Goal: Find specific page/section: Find specific page/section

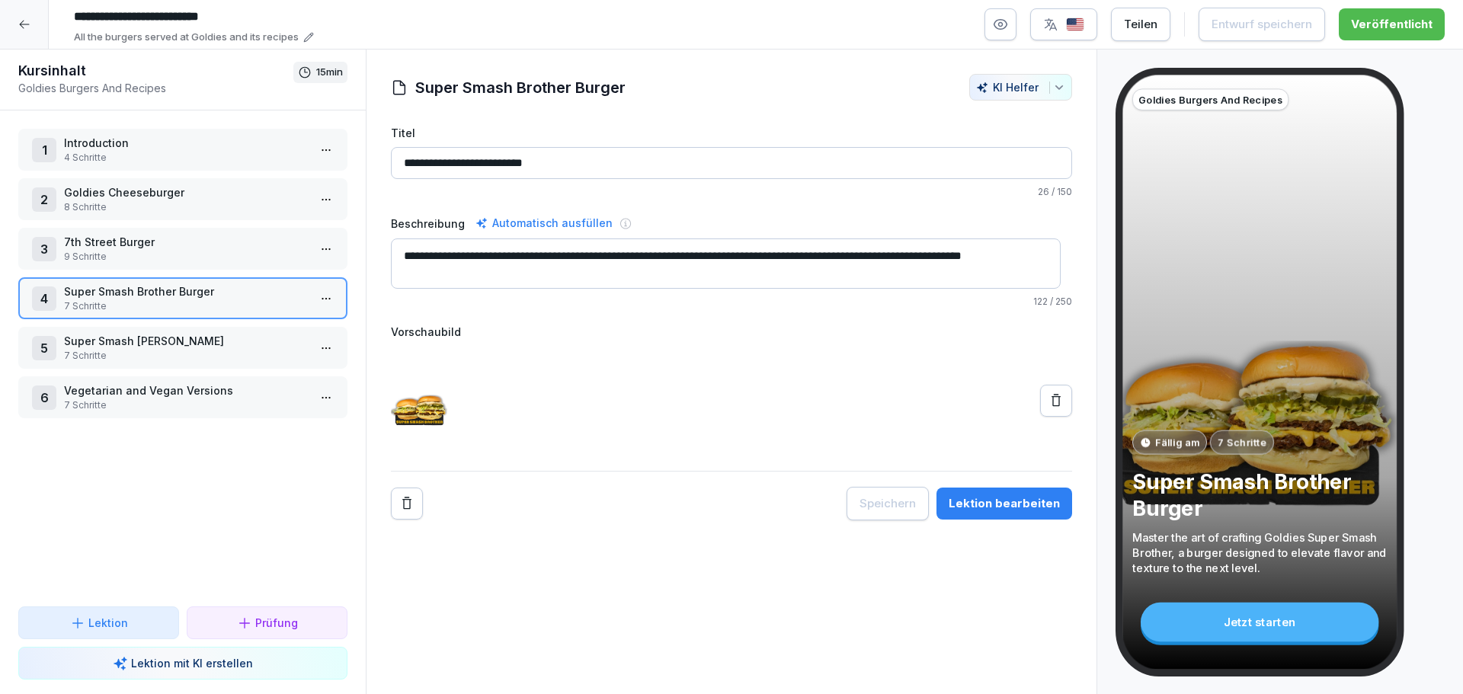
click at [20, 24] on icon at bounding box center [24, 25] width 10 height 8
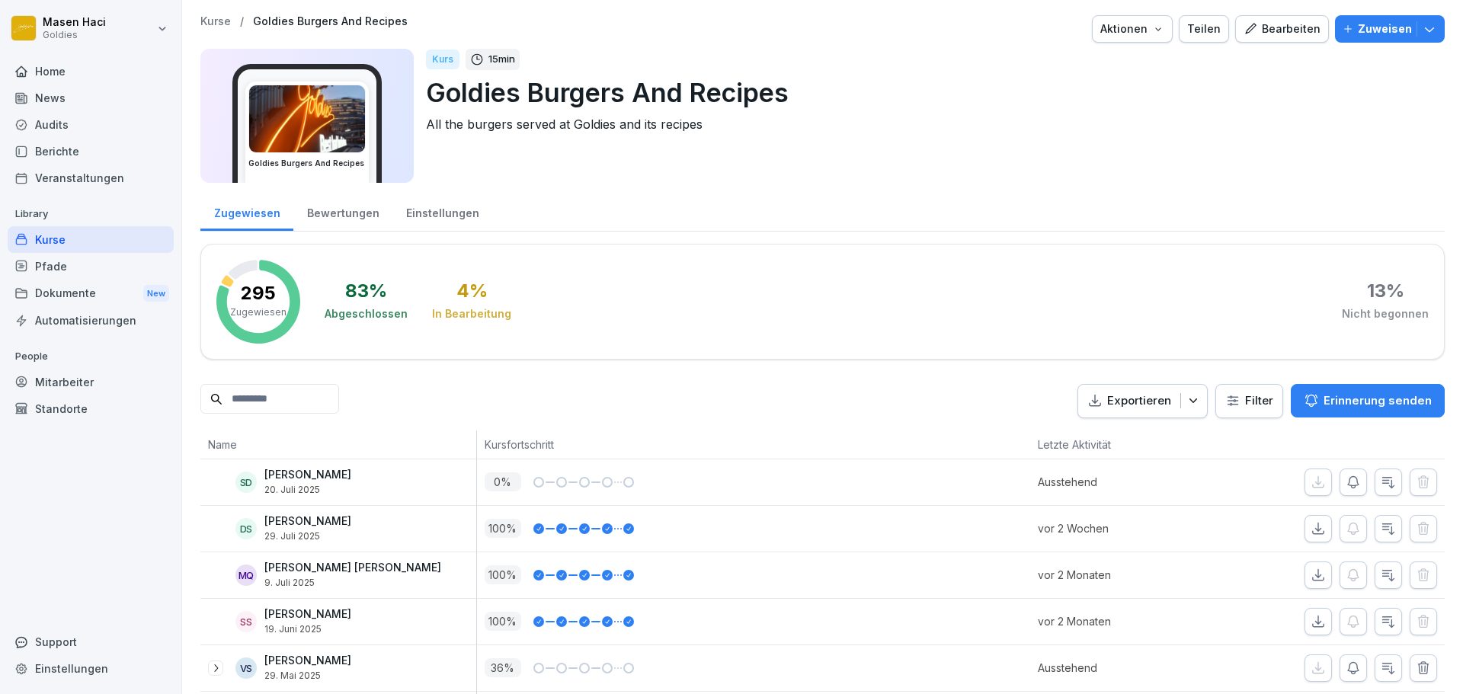
click at [99, 123] on div "Audits" at bounding box center [91, 124] width 166 height 27
click at [74, 152] on div "Berichte" at bounding box center [91, 151] width 166 height 27
click at [78, 127] on div "Audits" at bounding box center [91, 124] width 166 height 27
click at [91, 123] on div "Audits" at bounding box center [91, 124] width 166 height 27
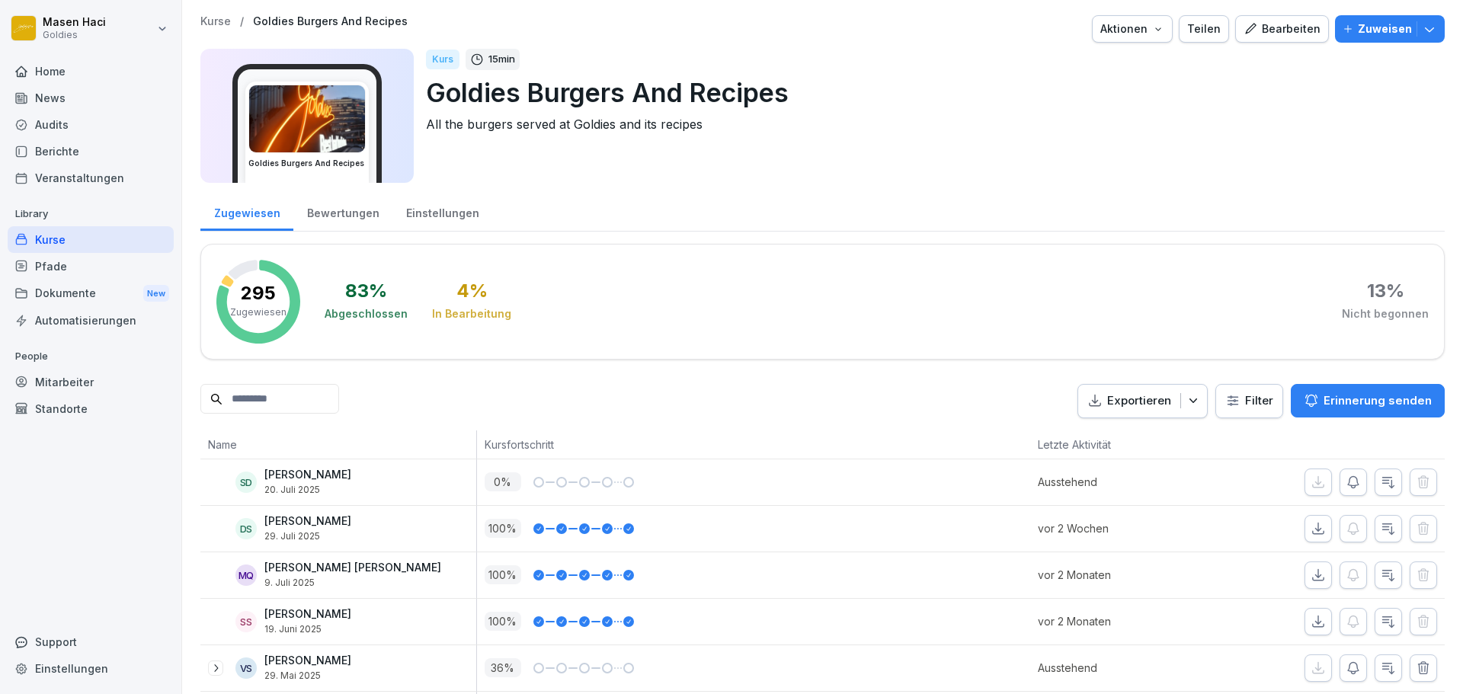
click at [91, 123] on div "Audits" at bounding box center [91, 124] width 166 height 27
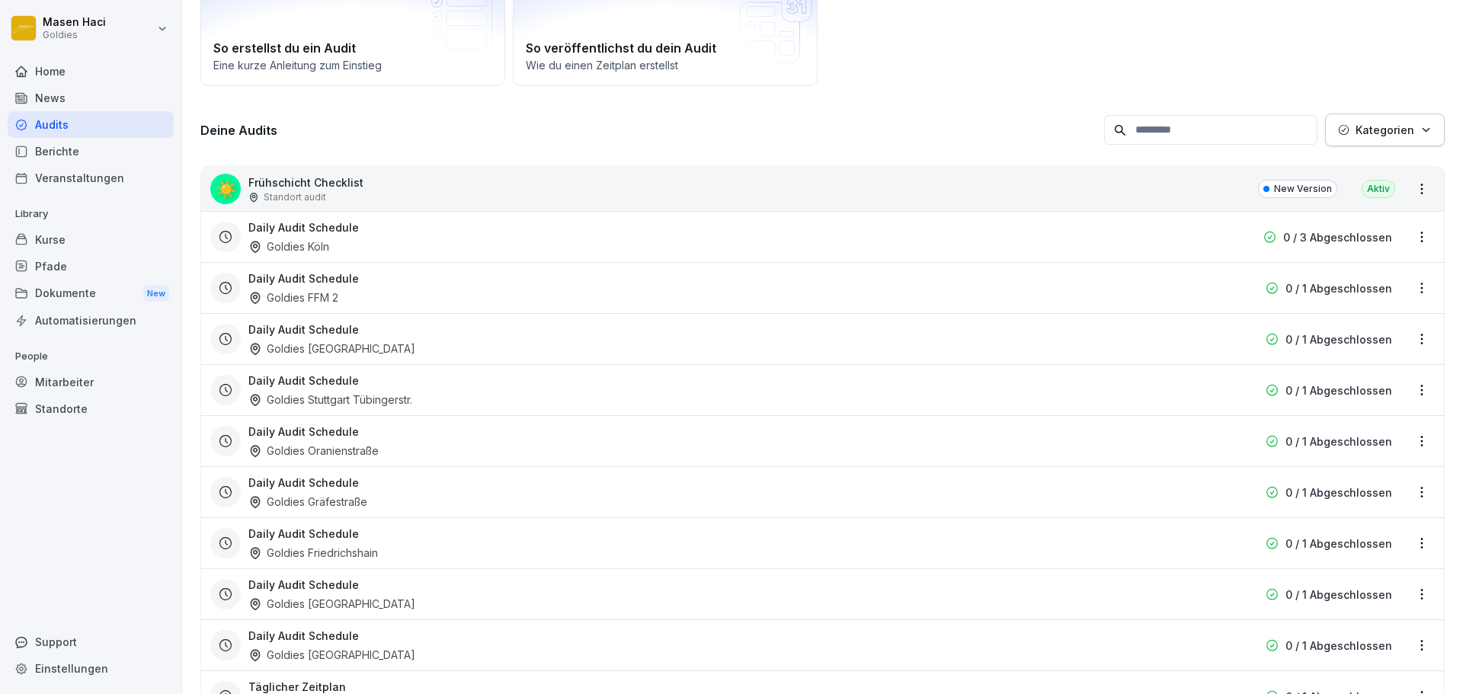
scroll to position [130, 0]
click at [64, 267] on div "Pfade" at bounding box center [91, 266] width 166 height 27
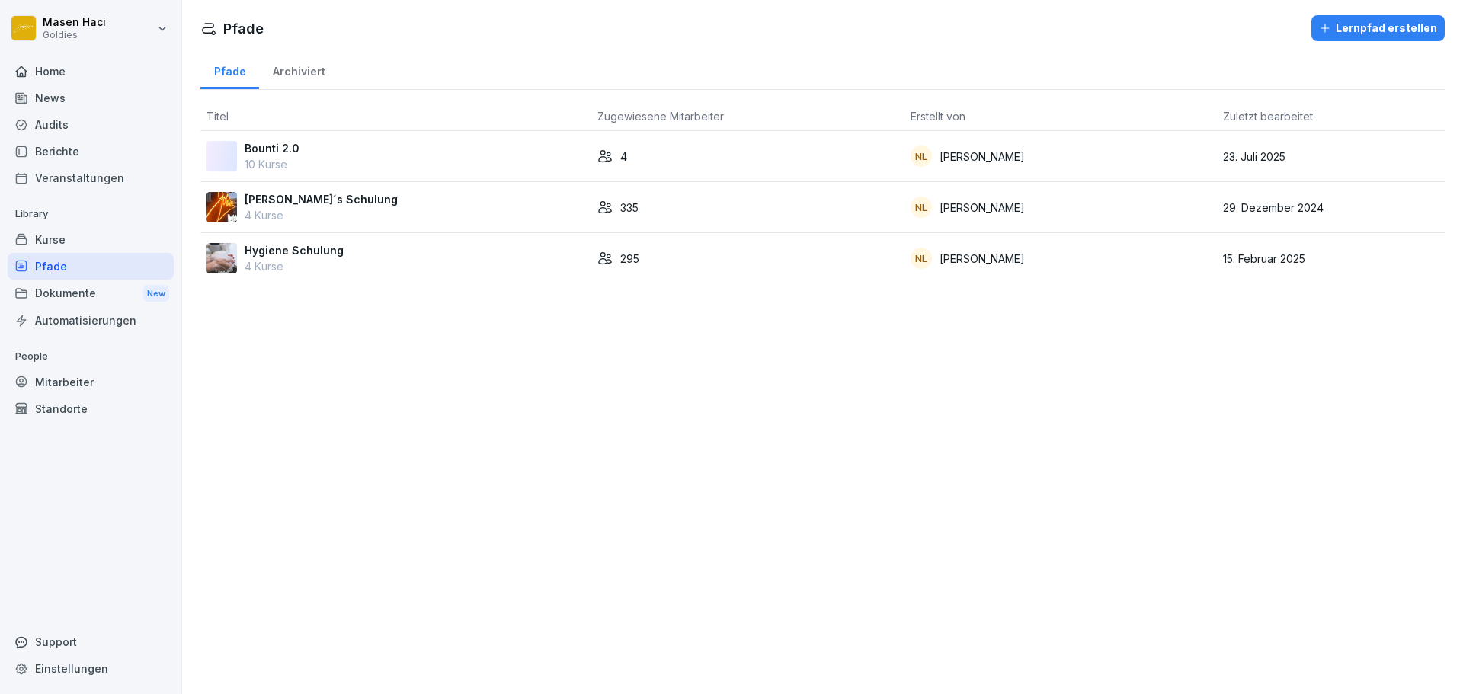
click at [66, 245] on div "Kurse" at bounding box center [91, 239] width 166 height 27
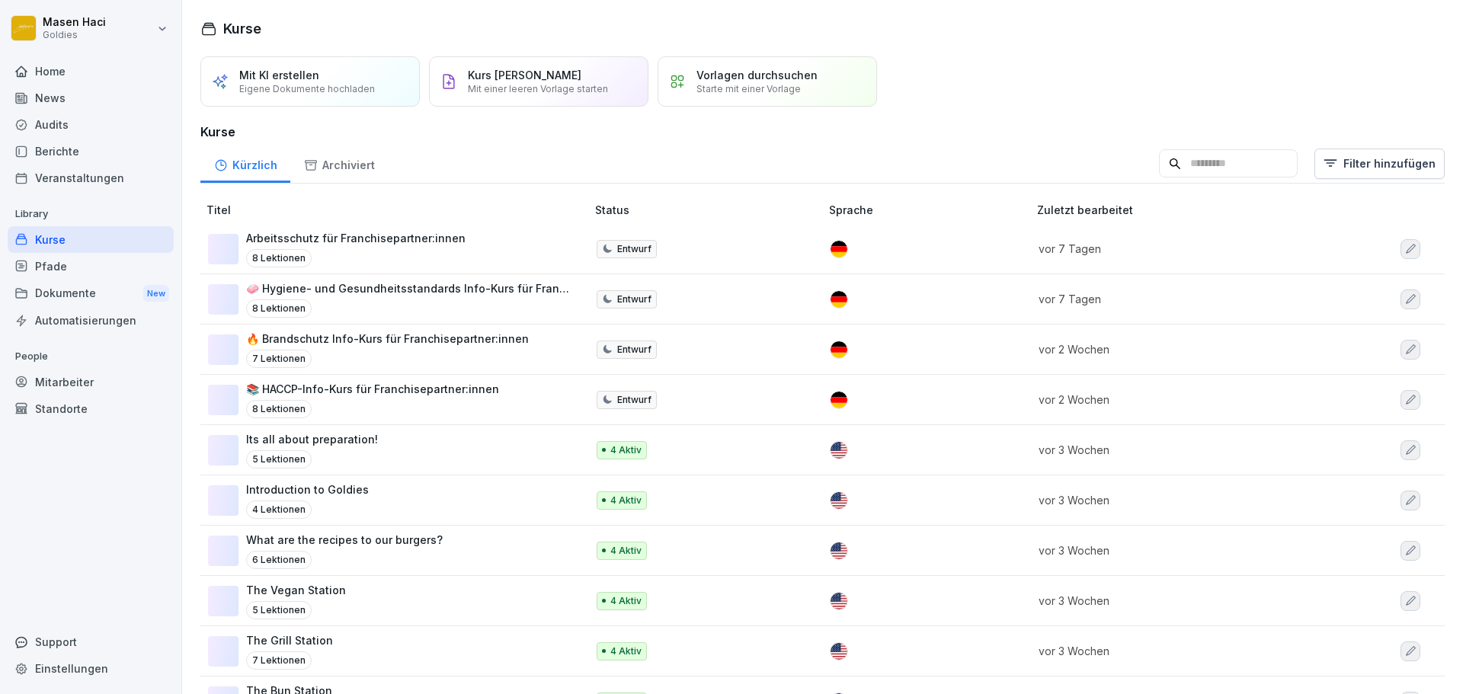
click at [72, 119] on div "Audits" at bounding box center [91, 124] width 166 height 27
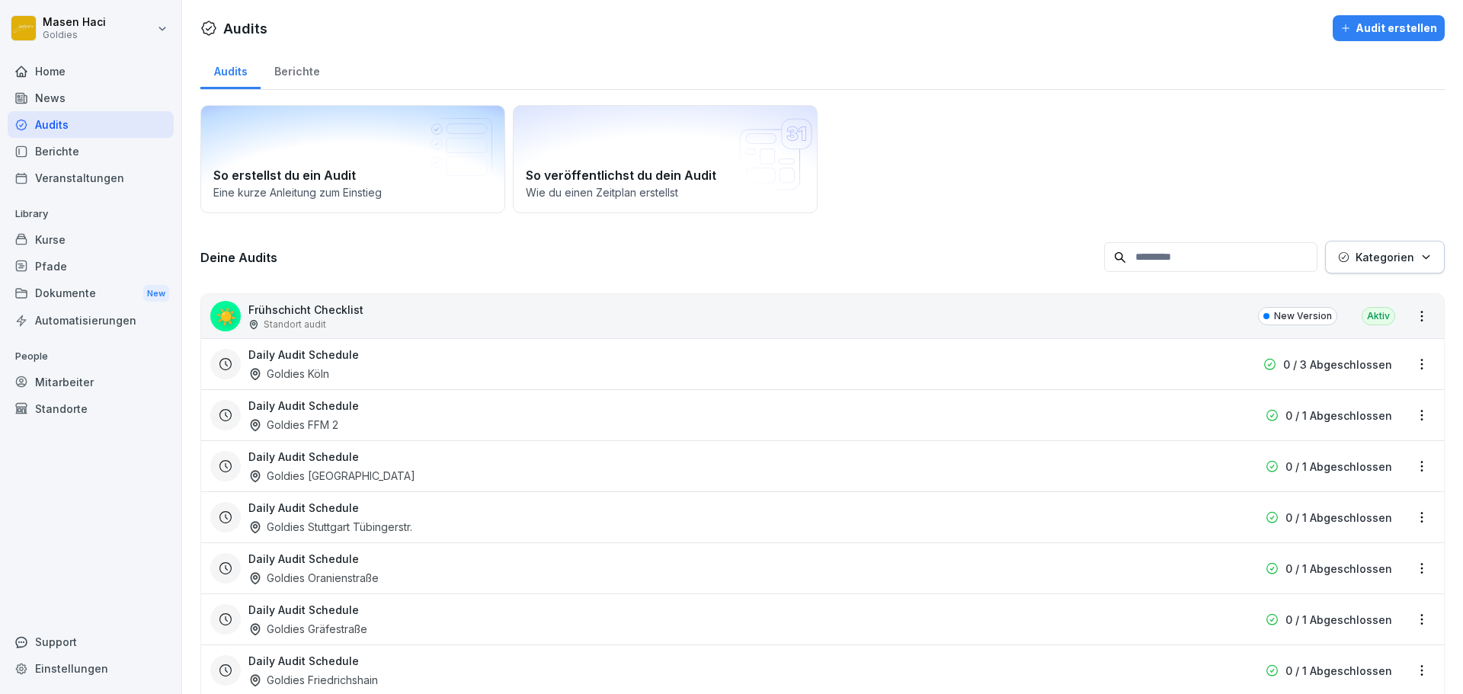
click at [293, 70] on div "Berichte" at bounding box center [297, 69] width 72 height 39
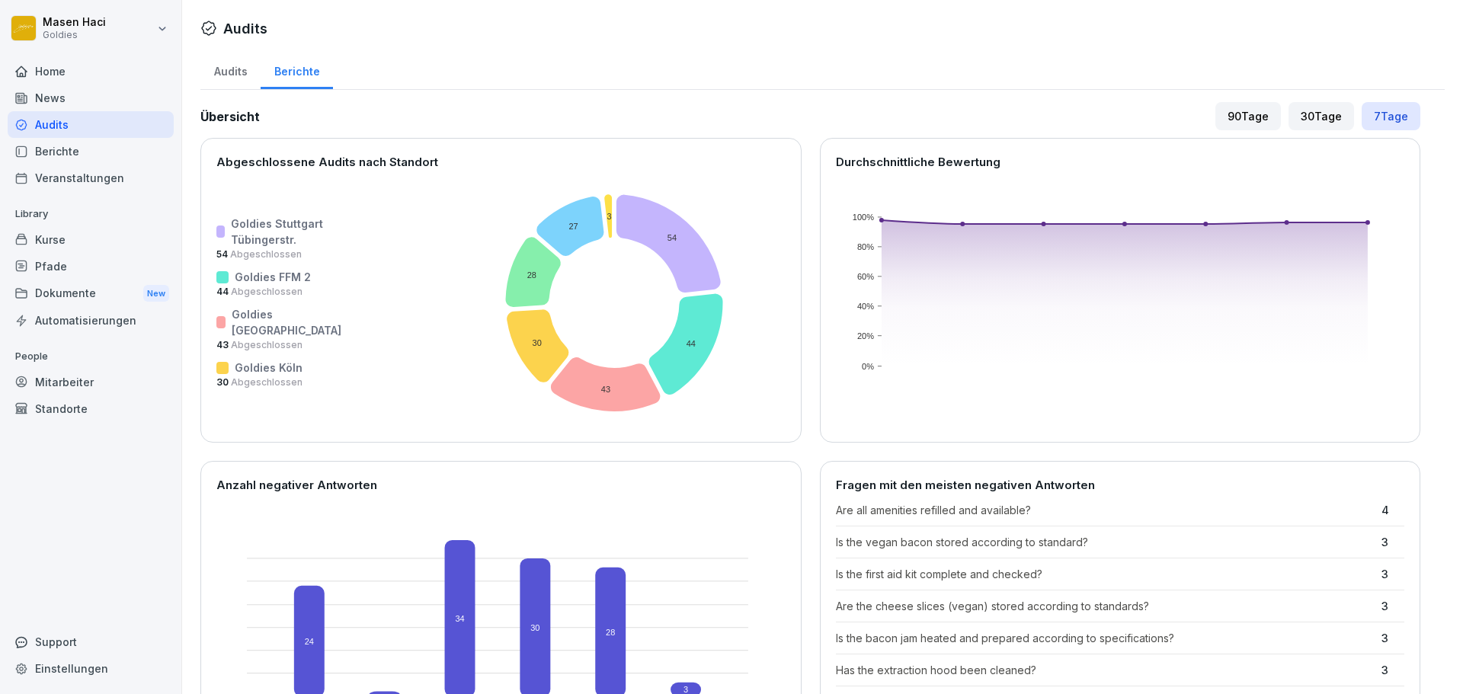
click at [251, 71] on div "Audits" at bounding box center [230, 69] width 60 height 39
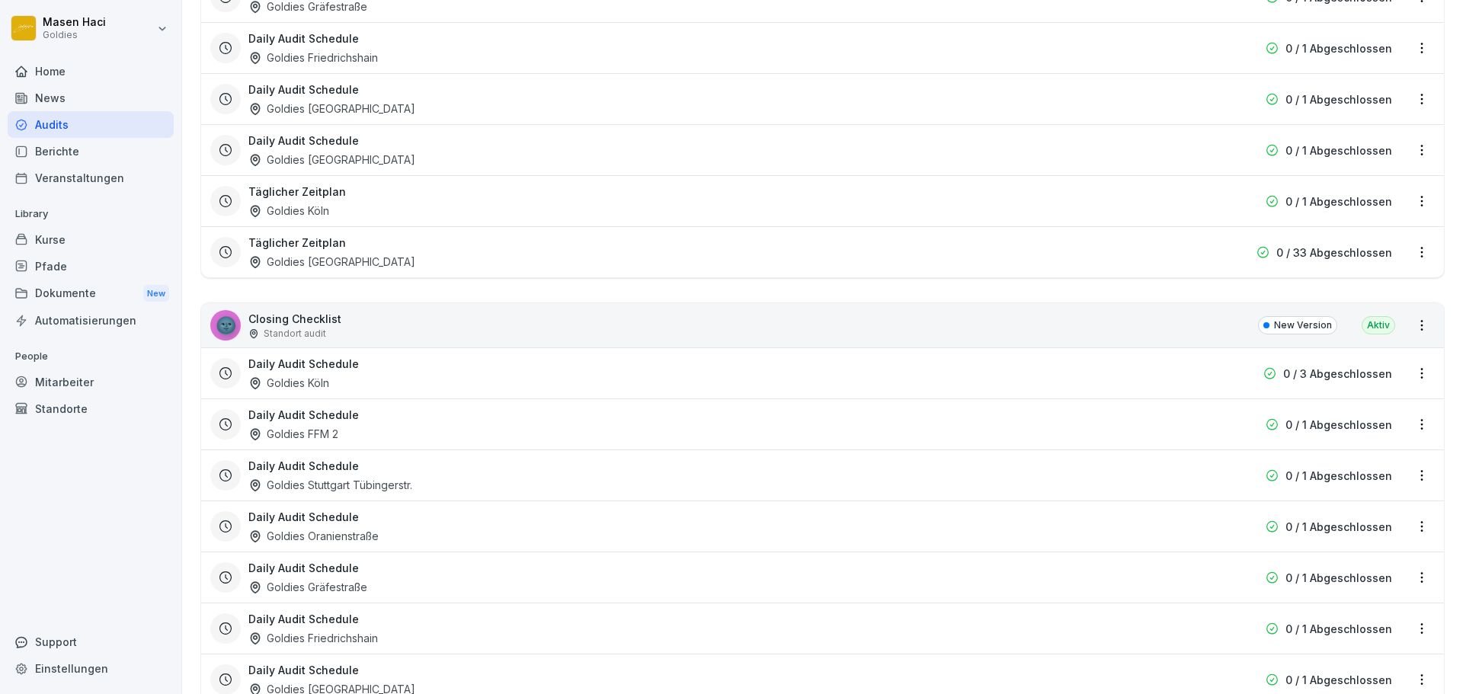
scroll to position [623, 0]
click at [540, 370] on div "Daily Audit Schedule Goldies [GEOGRAPHIC_DATA]" at bounding box center [724, 372] width 953 height 35
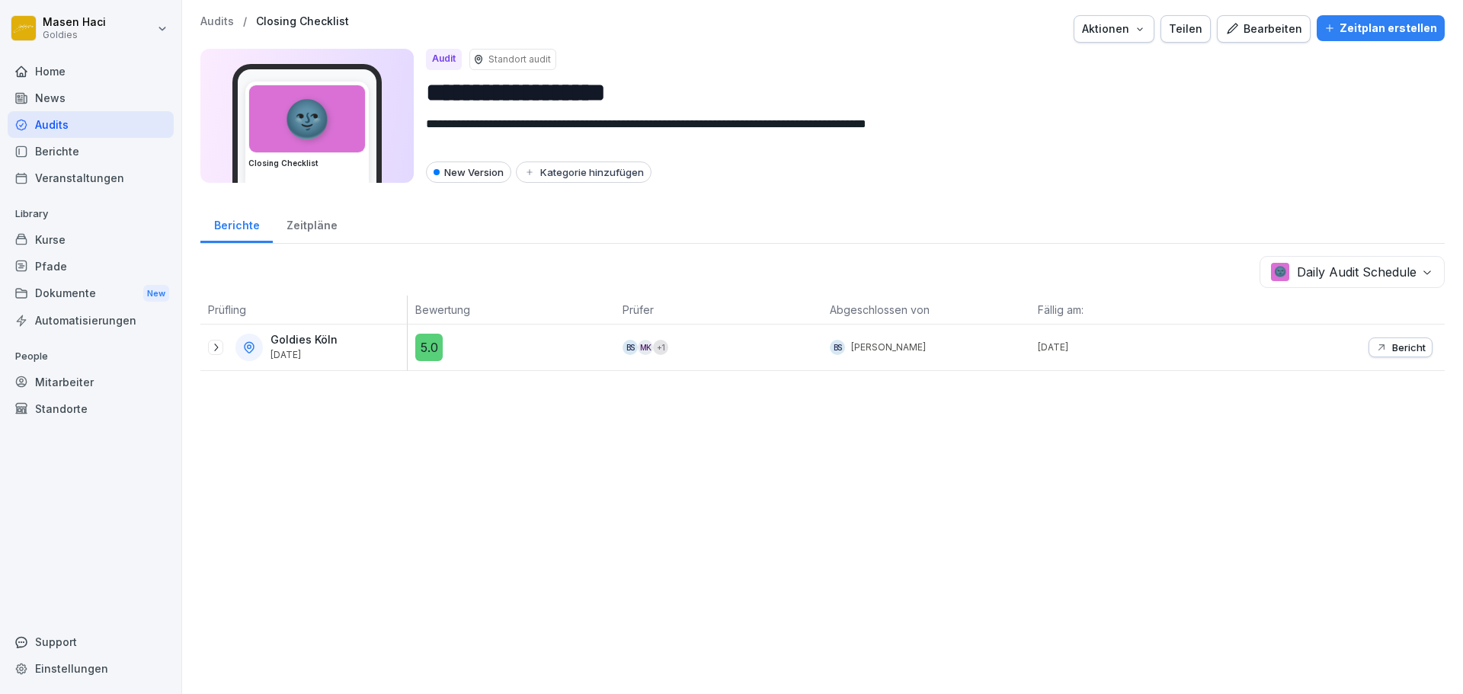
click at [50, 120] on div "Audits" at bounding box center [91, 124] width 166 height 27
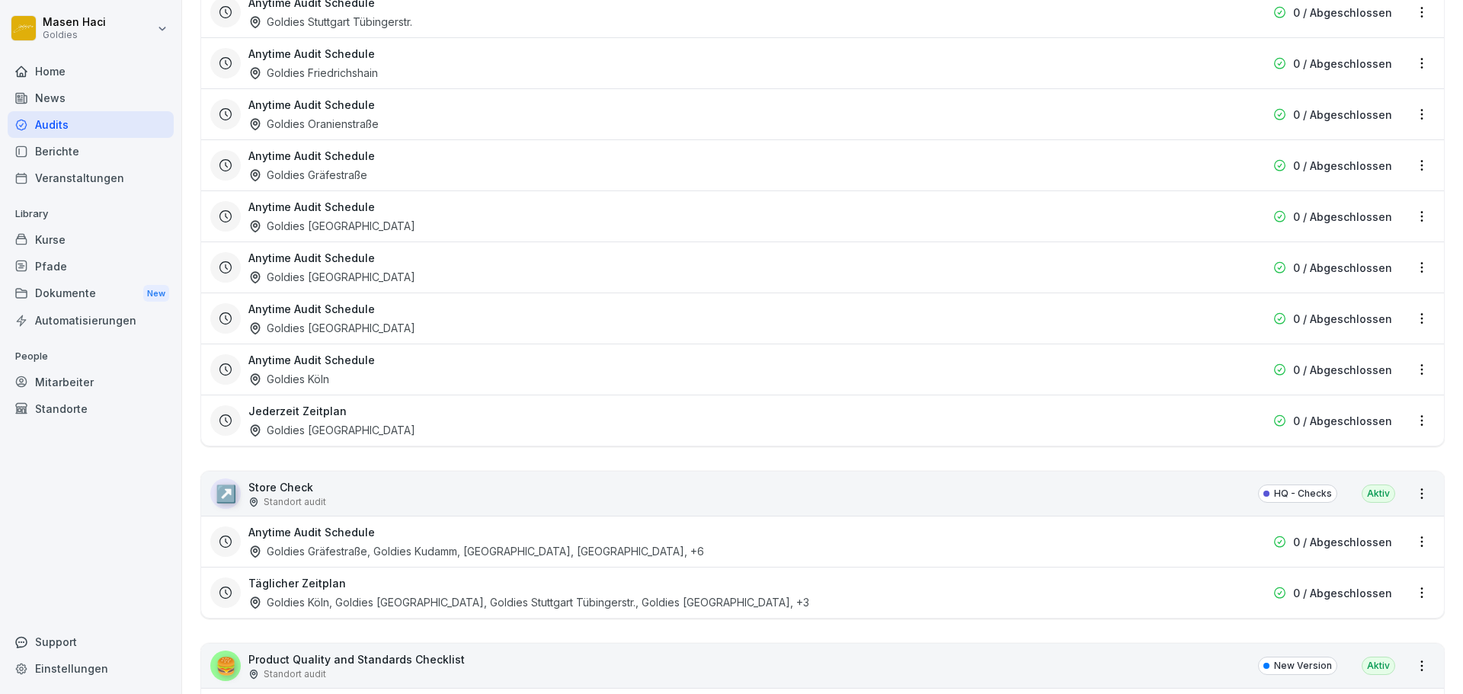
scroll to position [2522, 0]
click at [614, 62] on div "Anytime Audit Schedule Goldies Friedrichshain" at bounding box center [724, 62] width 953 height 35
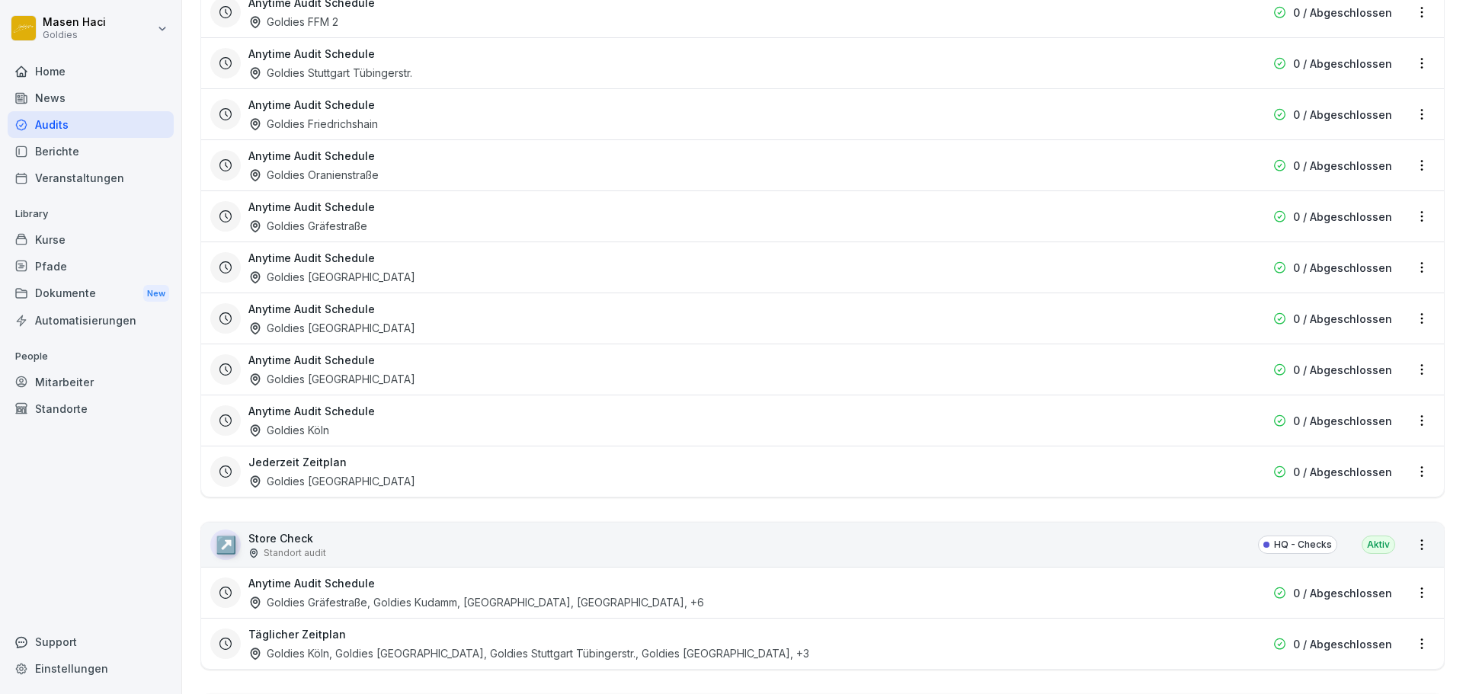
scroll to position [2190, 0]
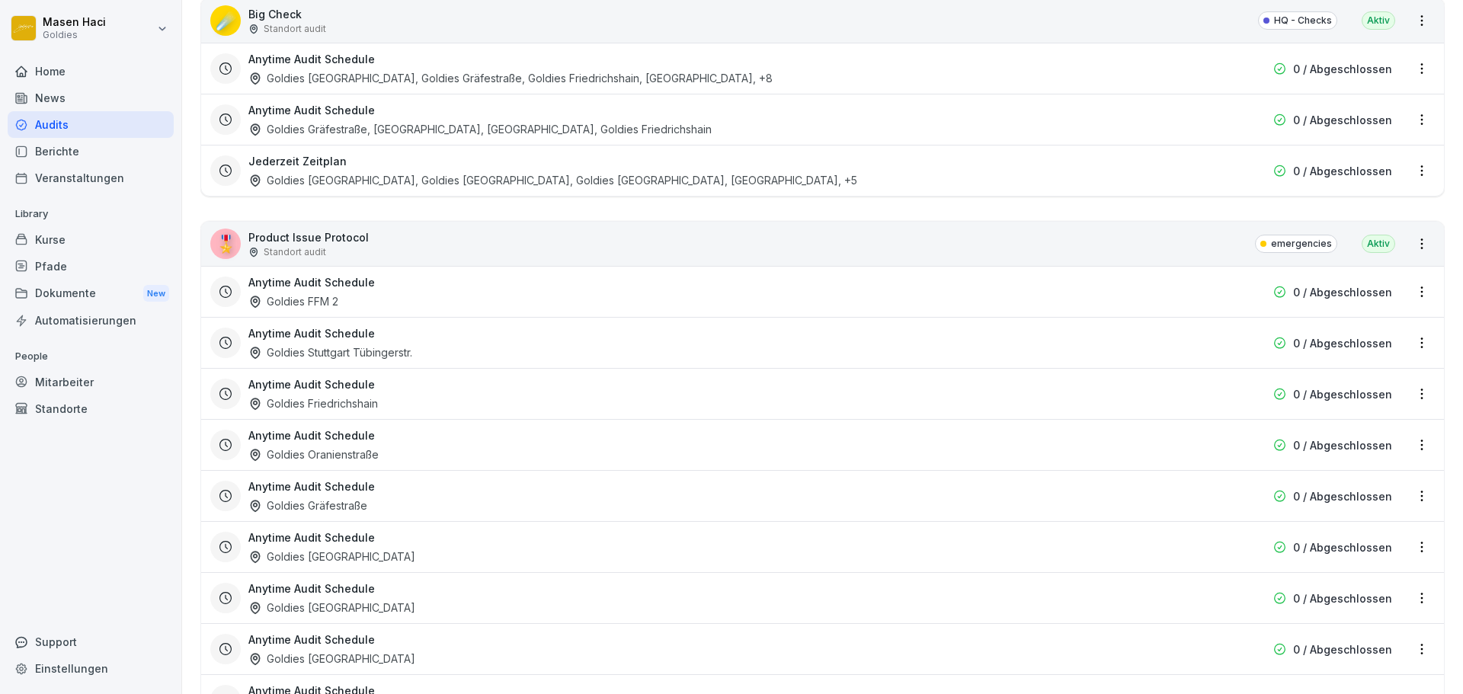
click at [258, 232] on p "Product Issue Protocol" at bounding box center [308, 237] width 120 height 16
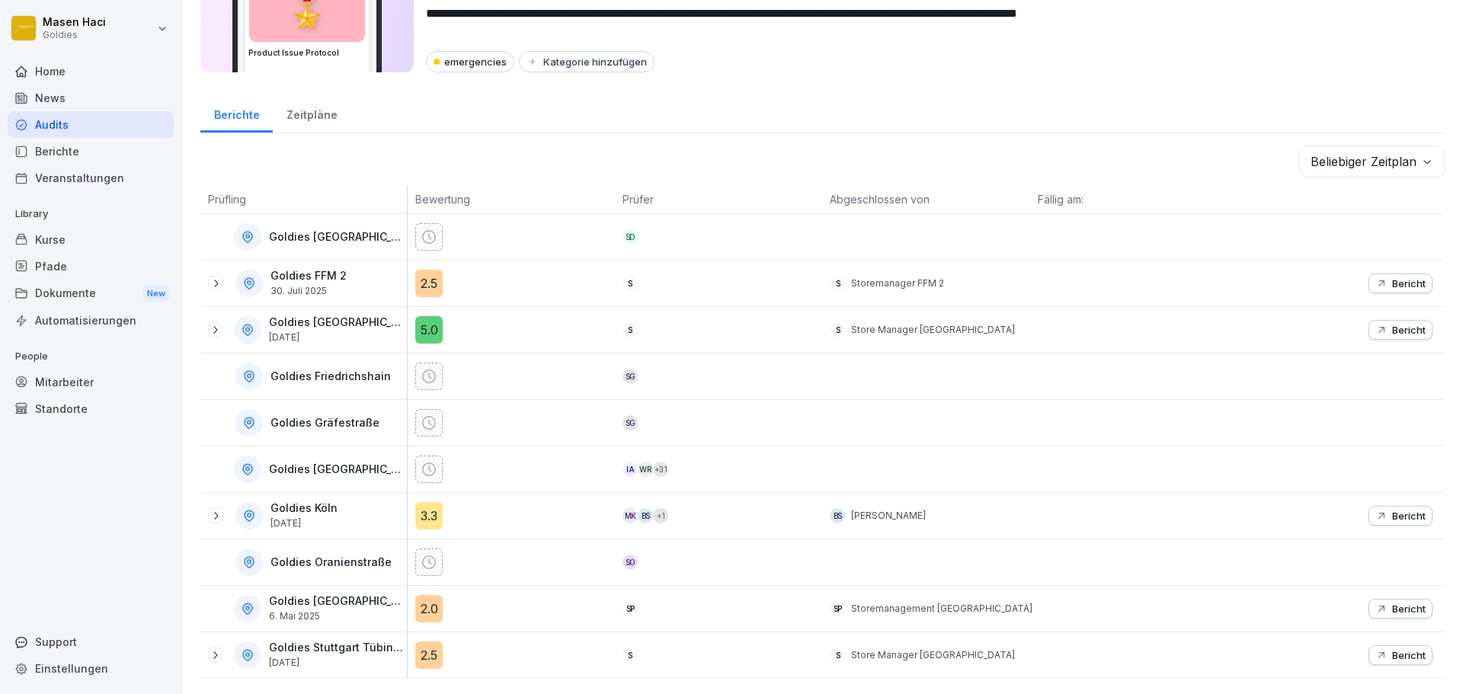
click at [273, 110] on div "Zeitpläne" at bounding box center [312, 113] width 78 height 39
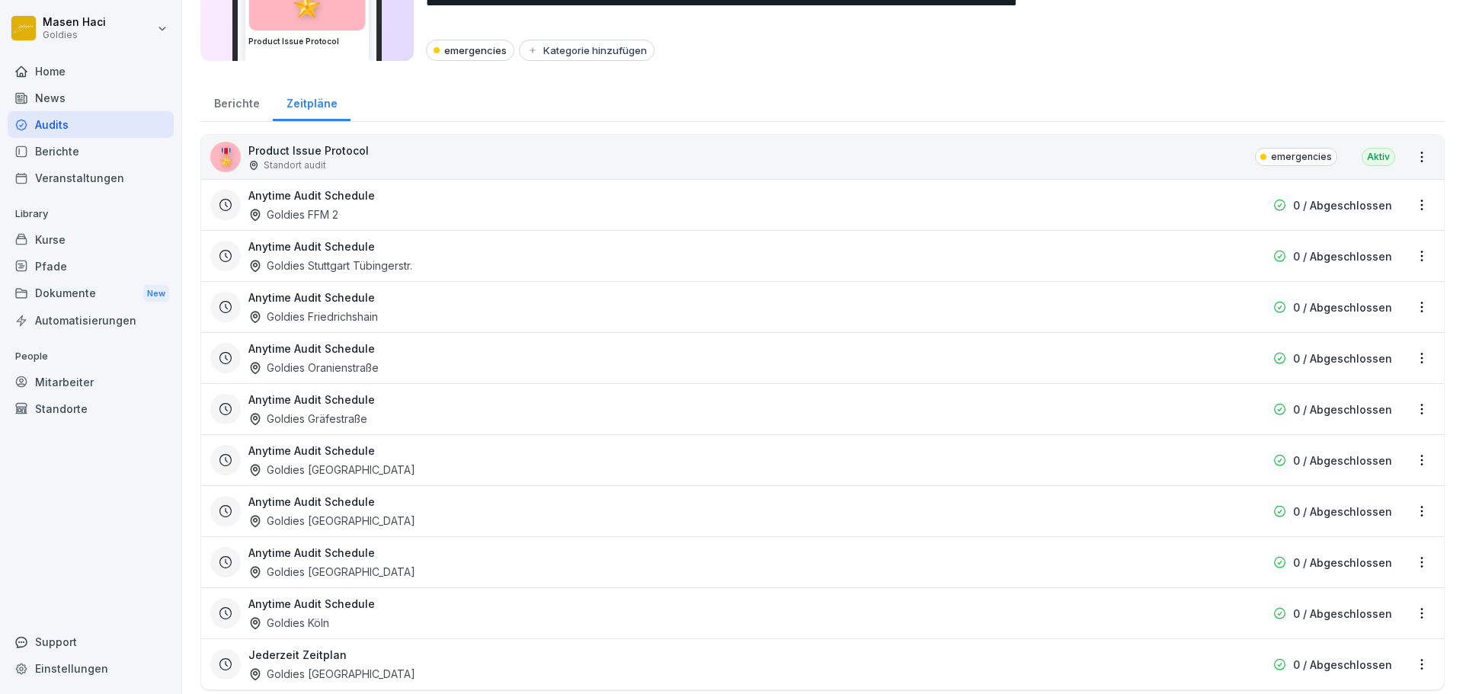
click at [289, 110] on div "Zeitpläne" at bounding box center [312, 101] width 78 height 39
click at [256, 121] on div "Berichte Zeitpläne" at bounding box center [822, 102] width 1244 height 40
click at [228, 103] on div "Berichte" at bounding box center [236, 101] width 72 height 39
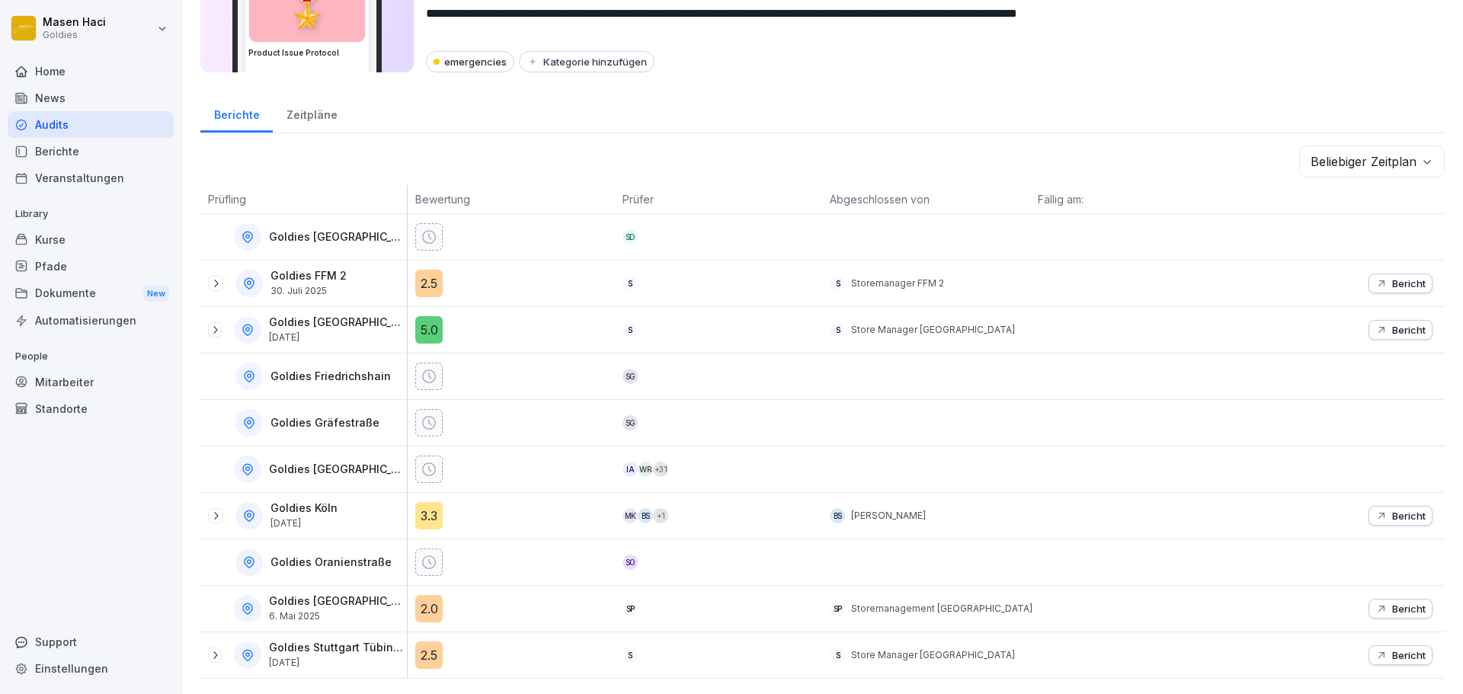
click at [226, 655] on div "Goldies Stuttgart [STREET_ADDRESS][DATE]" at bounding box center [307, 655] width 199 height 27
click at [220, 652] on div "Goldies Stuttgart [STREET_ADDRESS][DATE]" at bounding box center [307, 655] width 199 height 27
click at [232, 502] on div "Goldies [GEOGRAPHIC_DATA] [DATE]" at bounding box center [307, 515] width 199 height 27
click at [226, 502] on div "Goldies [GEOGRAPHIC_DATA] [DATE]" at bounding box center [307, 515] width 199 height 27
click at [213, 511] on div at bounding box center [215, 515] width 15 height 15
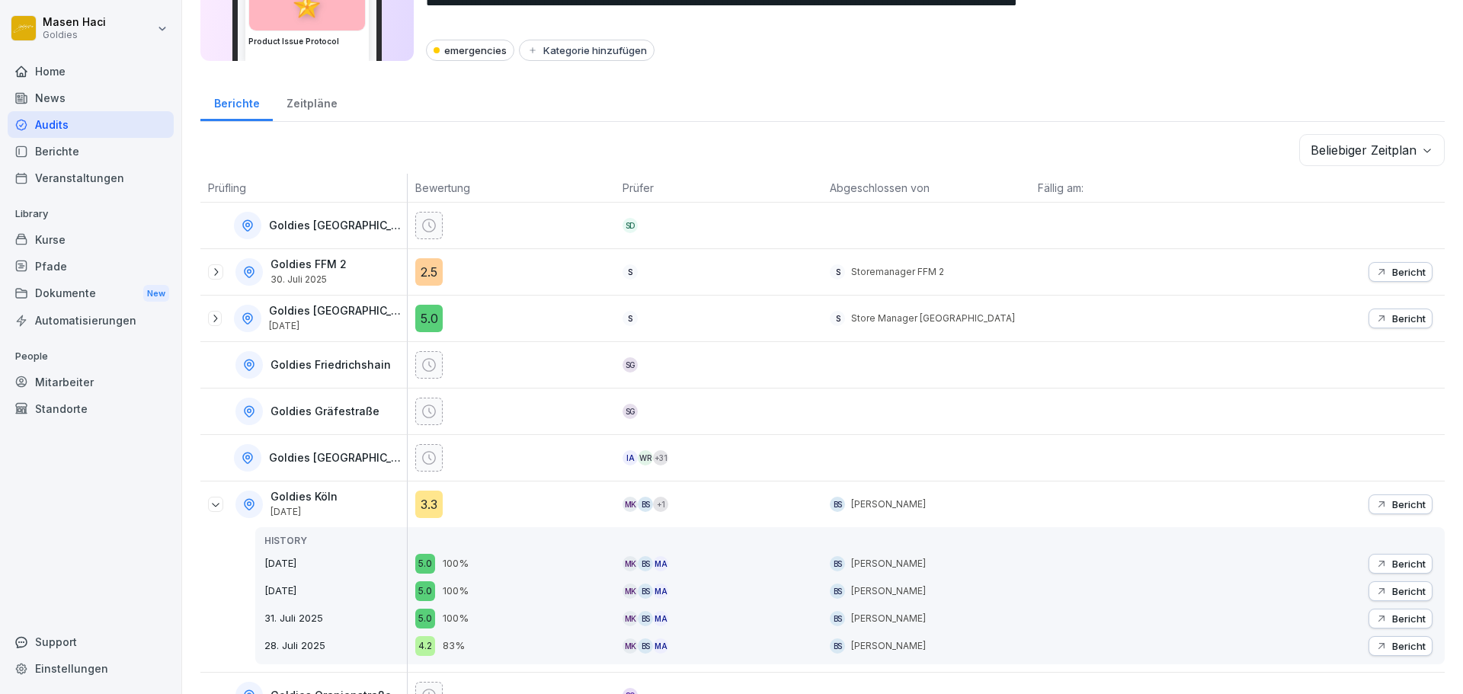
scroll to position [267, 0]
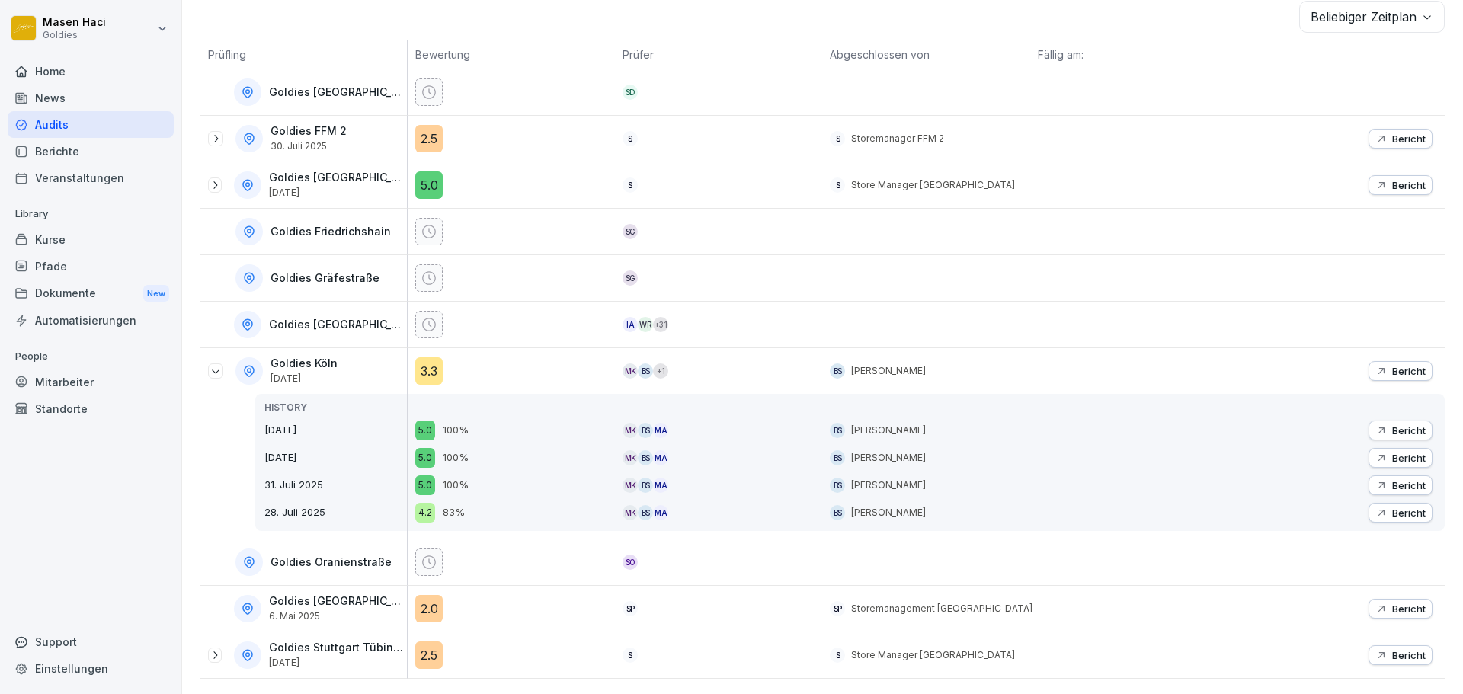
click at [1393, 365] on p "Bericht" at bounding box center [1409, 371] width 34 height 12
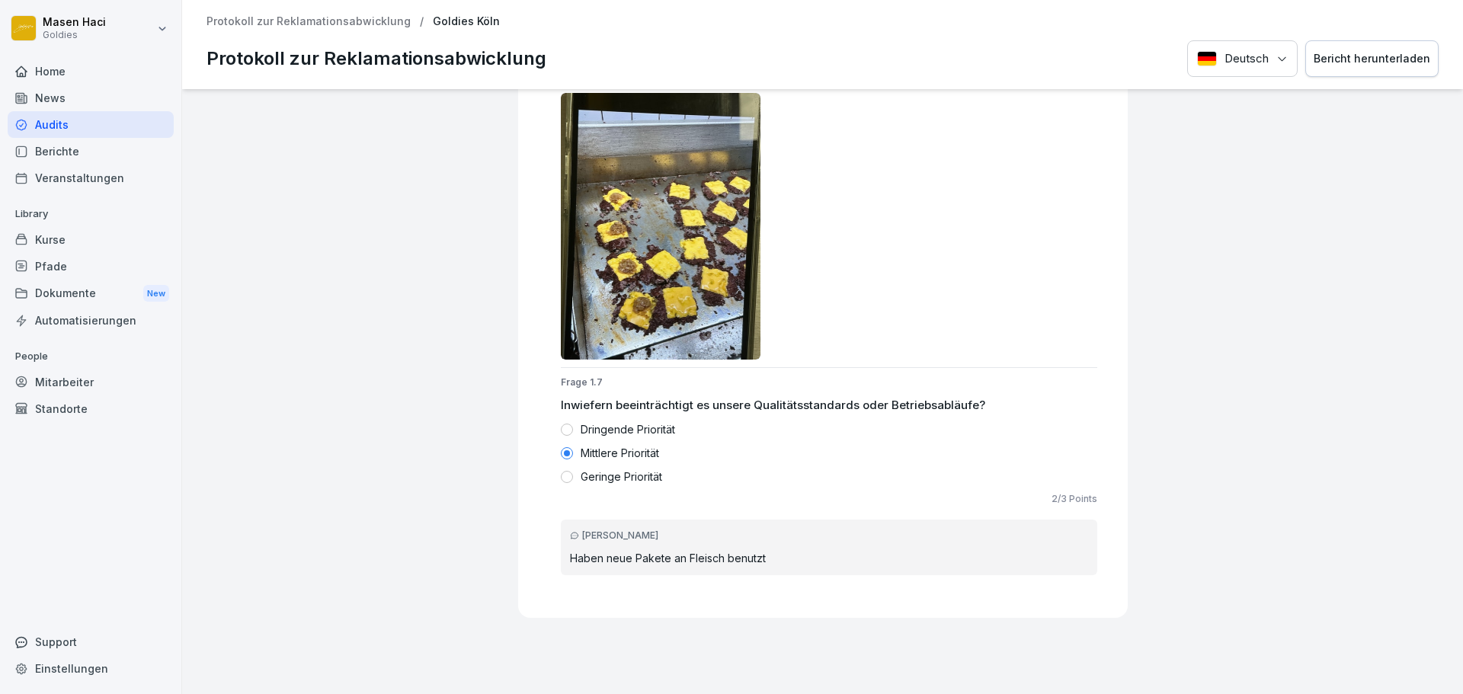
scroll to position [1631, 0]
